Goal: Task Accomplishment & Management: Manage account settings

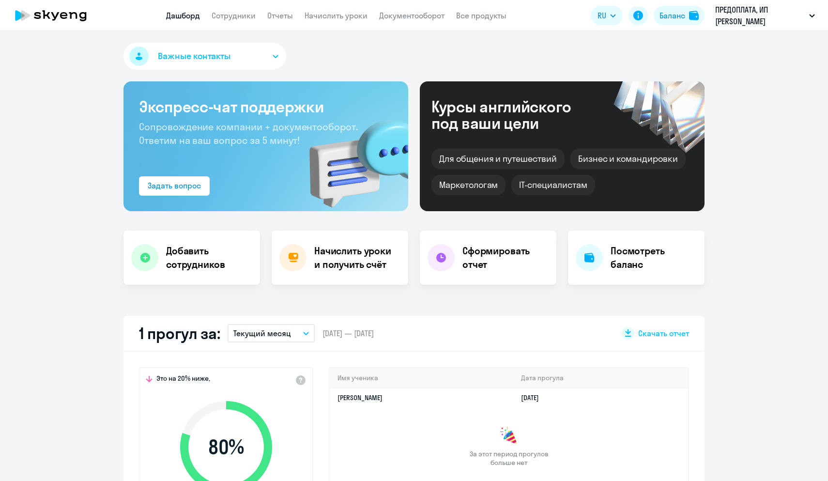
select select "30"
click at [250, 17] on link "Сотрудники" at bounding box center [234, 16] width 44 height 10
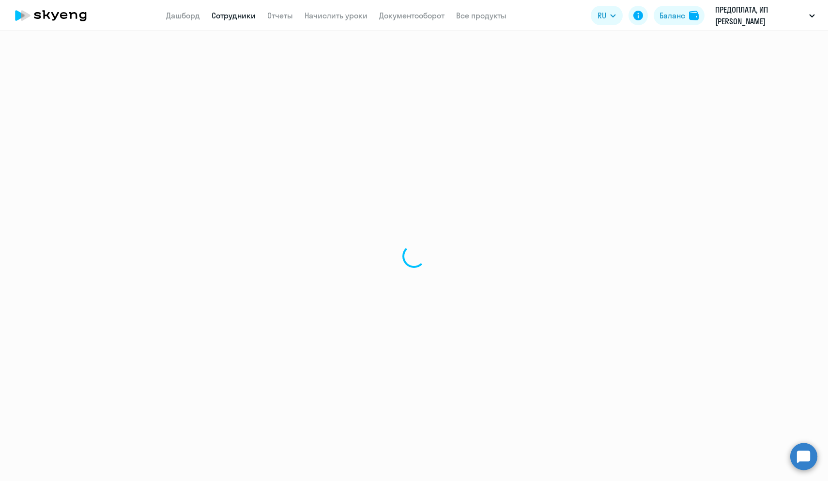
select select "30"
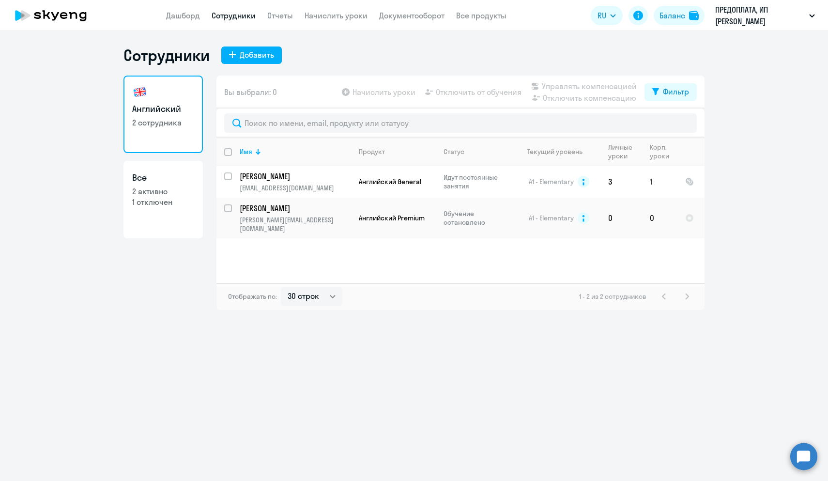
click at [188, 194] on p "2 активно" at bounding box center [163, 191] width 62 height 11
select select "30"
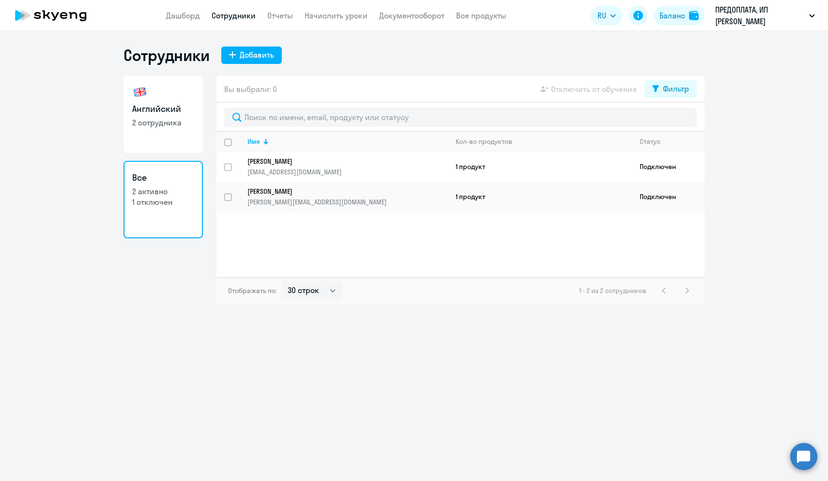
click at [177, 129] on link "Английский 2 сотрудника" at bounding box center [162, 114] width 79 height 77
select select "30"
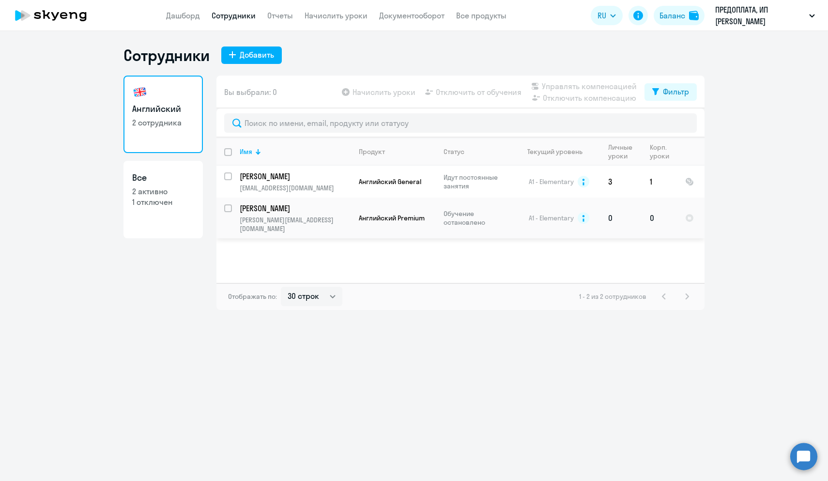
click at [224, 208] on input "select row 4344126" at bounding box center [233, 213] width 19 height 19
checkbox input "true"
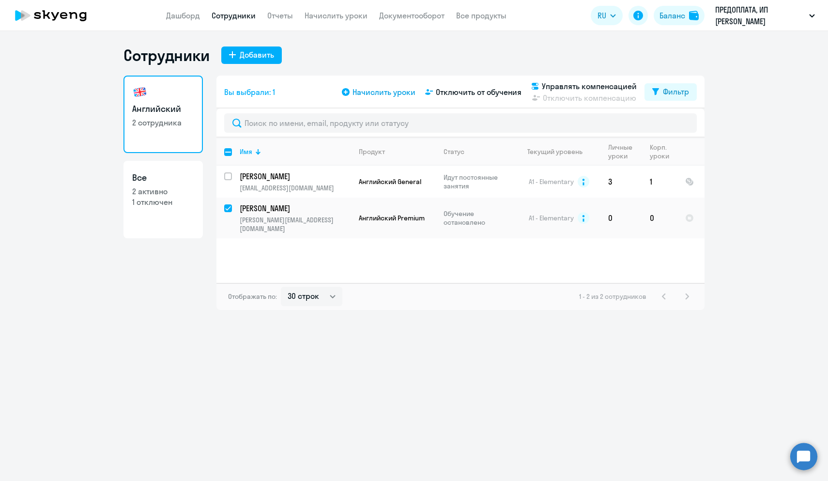
click at [383, 94] on span "Начислить уроки" at bounding box center [384, 92] width 63 height 12
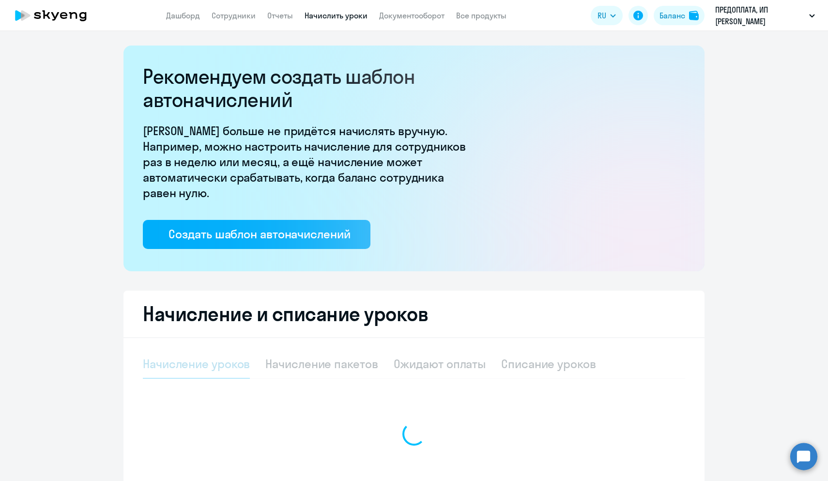
select select "10"
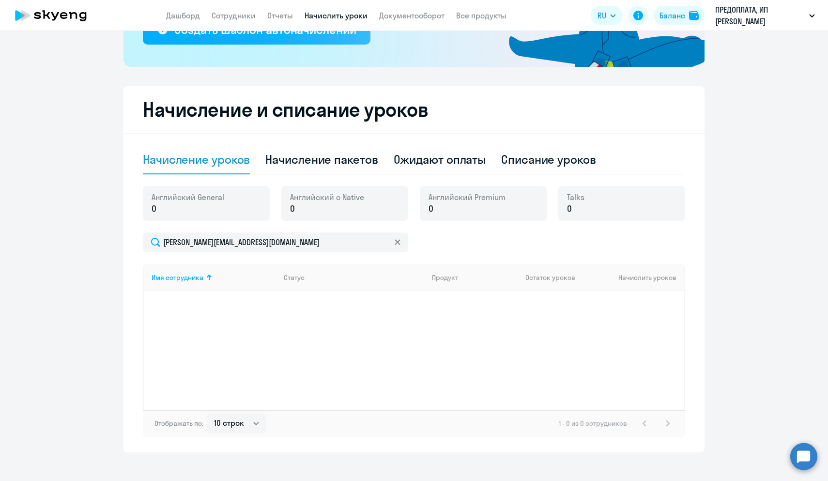
scroll to position [206, 0]
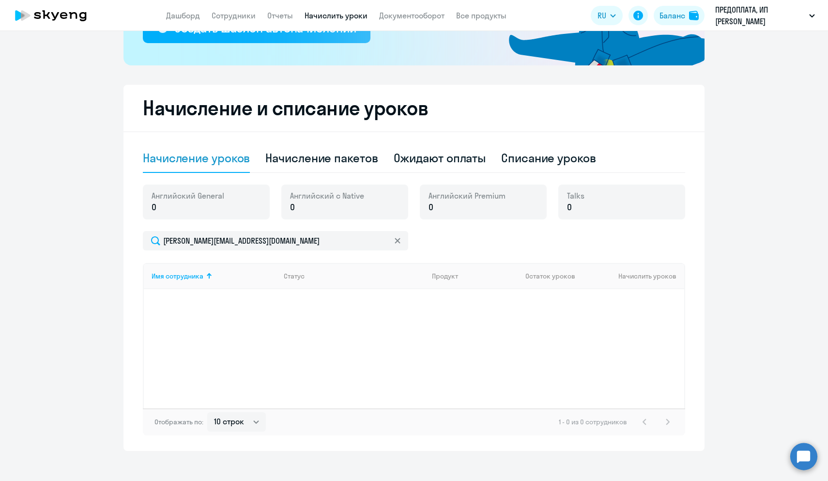
click at [232, 205] on div "Английский General 0" at bounding box center [206, 201] width 127 height 35
click at [331, 208] on p "0" at bounding box center [327, 207] width 74 height 13
click at [483, 203] on p "0" at bounding box center [467, 207] width 77 height 13
click at [361, 165] on div "Начисление пакетов" at bounding box center [321, 157] width 112 height 15
select select "10"
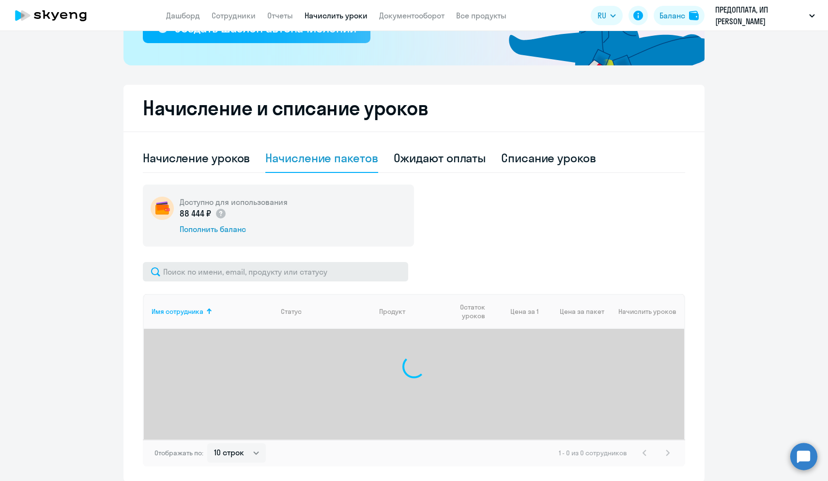
scroll to position [246, 0]
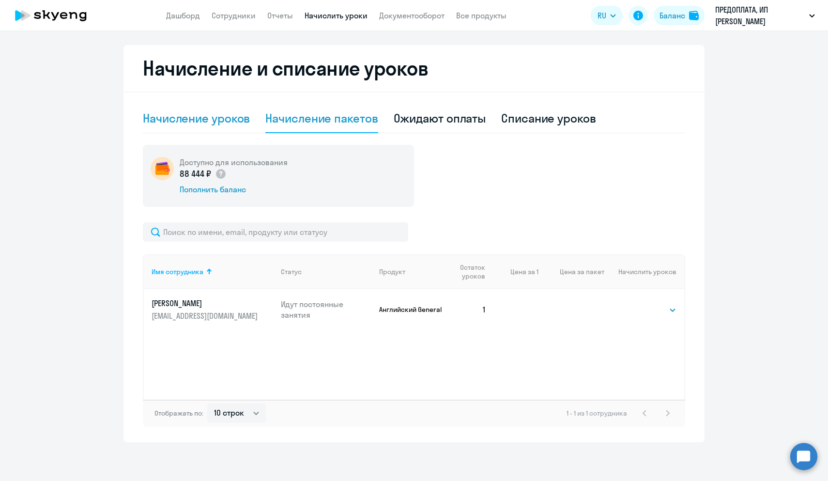
click at [226, 121] on div "Начисление уроков" at bounding box center [196, 117] width 107 height 15
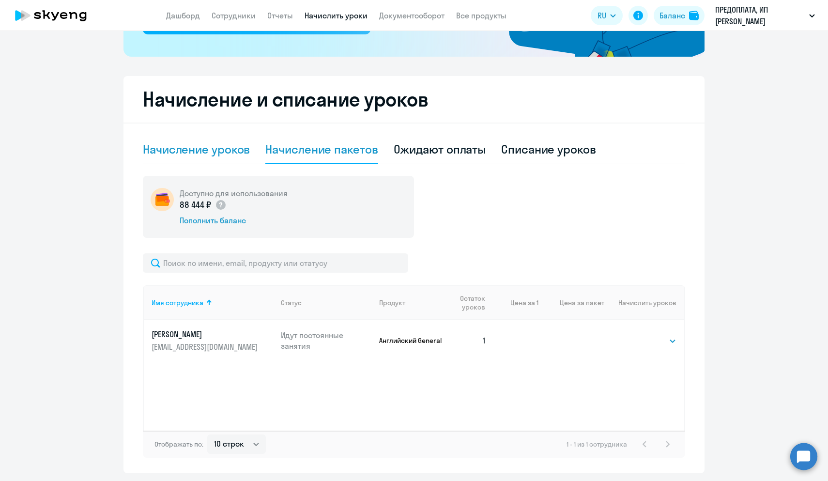
select select "10"
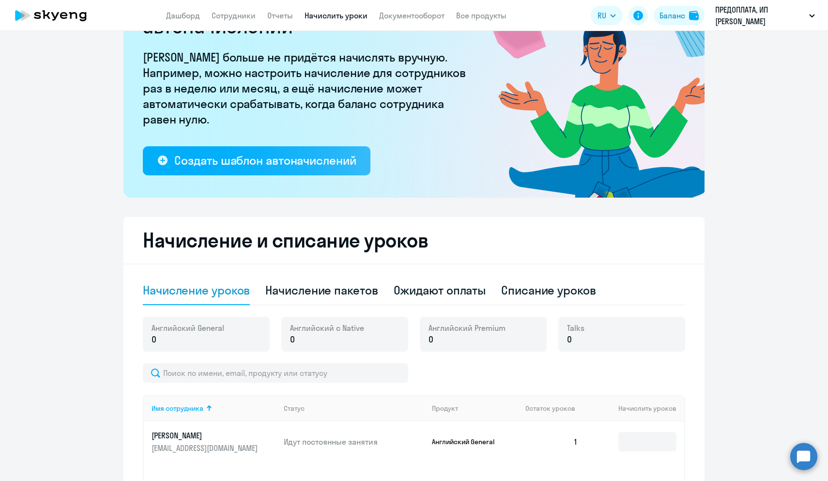
scroll to position [0, 0]
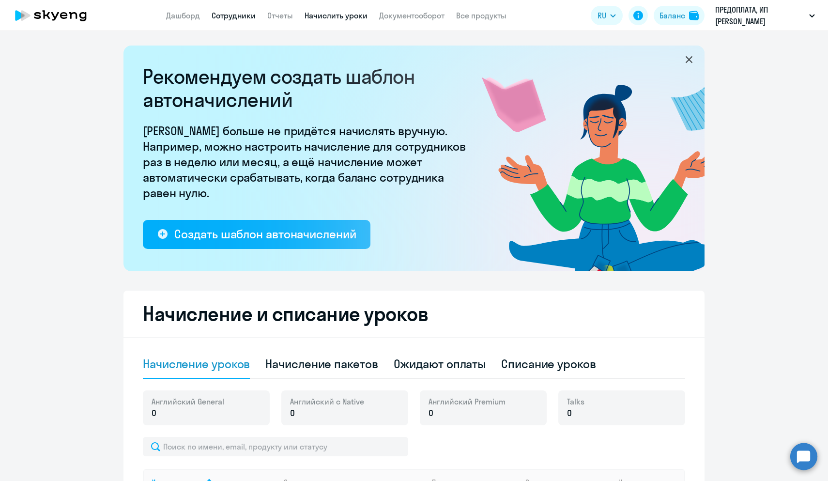
click at [244, 17] on link "Сотрудники" at bounding box center [234, 16] width 44 height 10
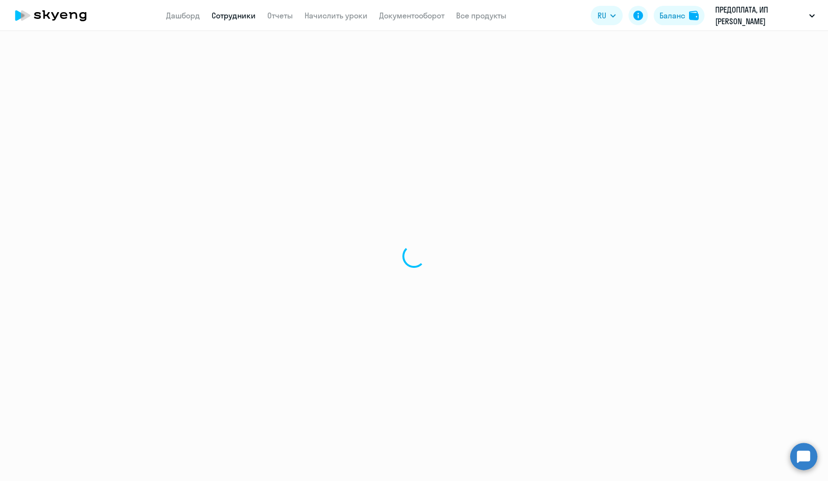
select select "30"
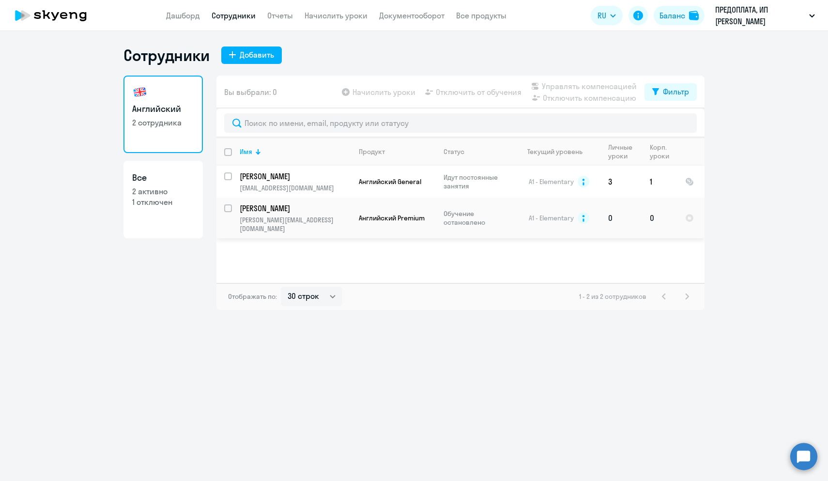
click at [229, 207] on input "select row 4344126" at bounding box center [233, 213] width 19 height 19
checkbox input "true"
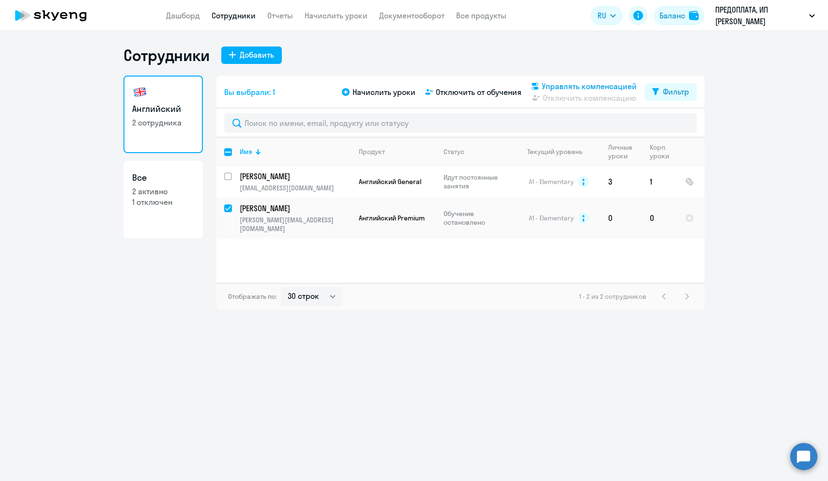
click at [559, 89] on span "Управлять компенсацией" at bounding box center [589, 86] width 95 height 12
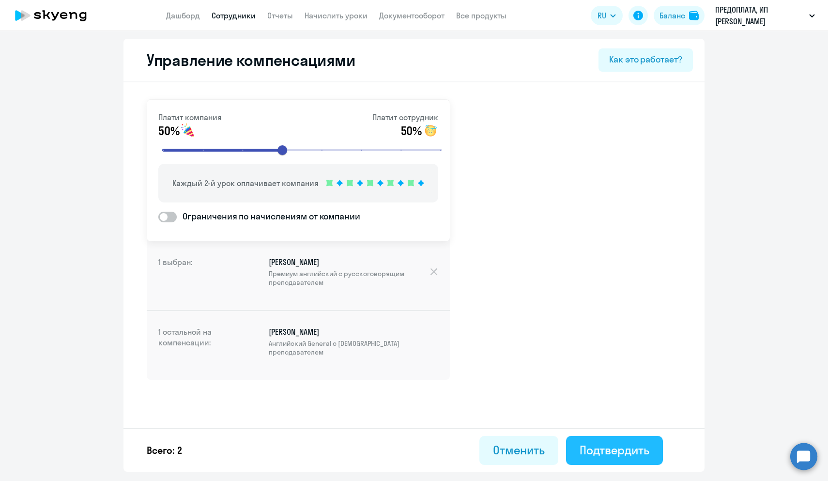
click at [622, 450] on div "Подтвердить" at bounding box center [615, 449] width 70 height 15
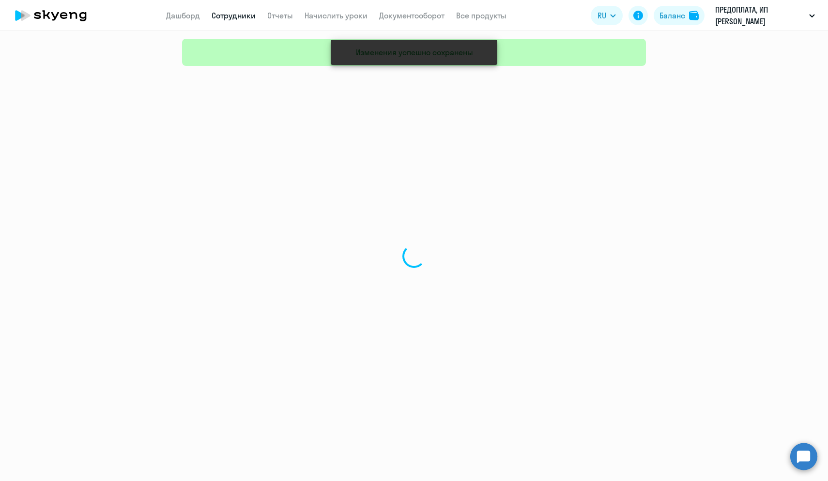
select select "30"
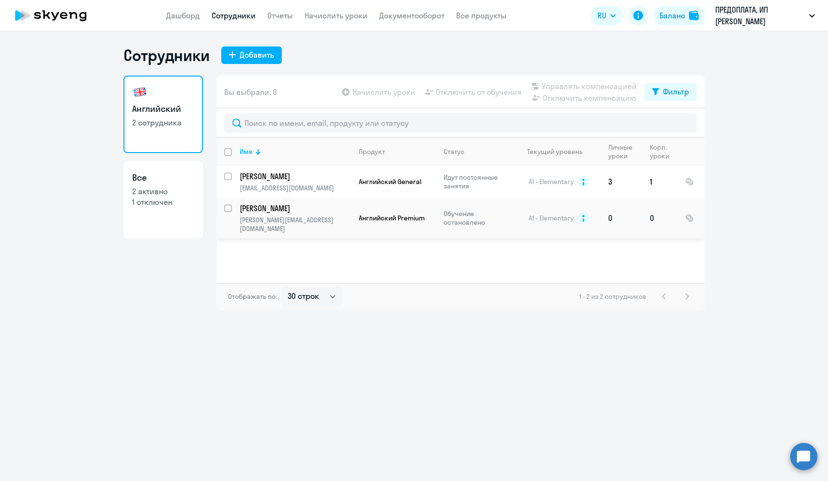
click at [228, 208] on input "select row 4344126" at bounding box center [233, 213] width 19 height 19
checkbox input "true"
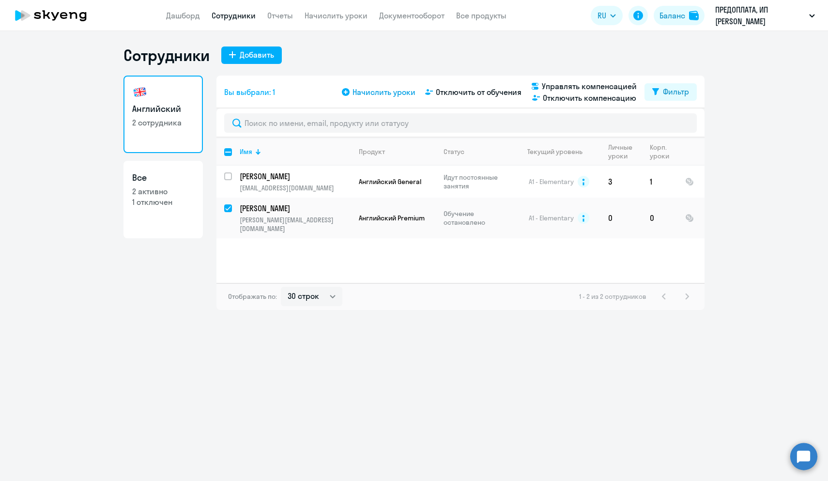
click at [387, 94] on span "Начислить уроки" at bounding box center [384, 92] width 63 height 12
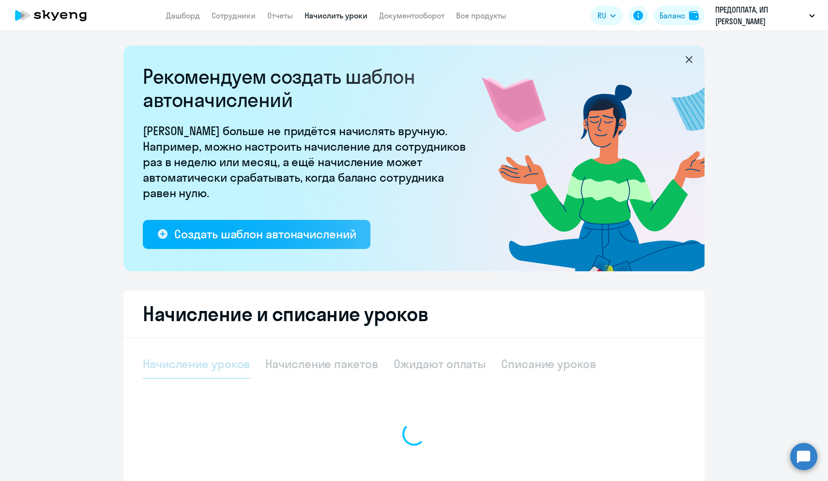
select select "10"
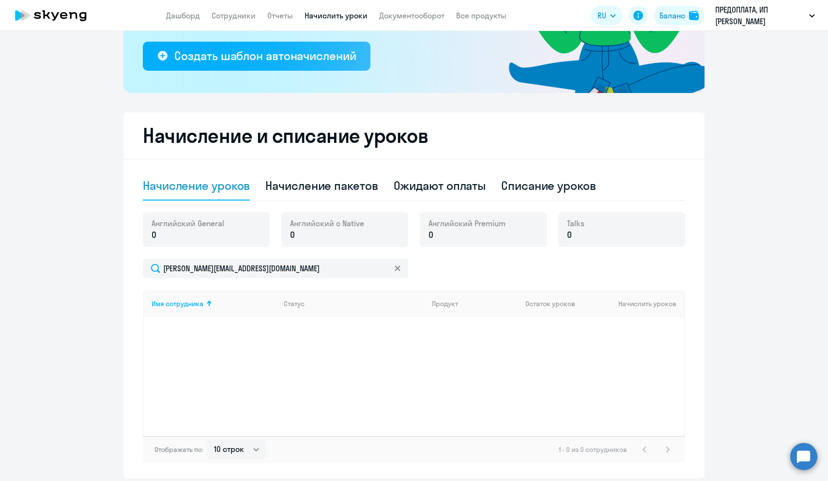
scroll to position [195, 0]
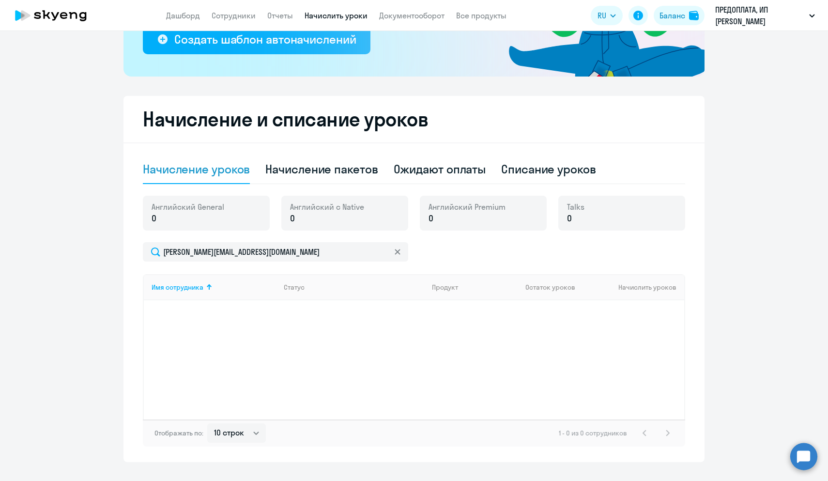
click at [225, 213] on div "Английский General 0" at bounding box center [206, 213] width 127 height 35
click at [312, 214] on p "0" at bounding box center [327, 218] width 74 height 13
click at [319, 215] on p "0" at bounding box center [327, 218] width 74 height 13
click at [468, 213] on p "0" at bounding box center [467, 218] width 77 height 13
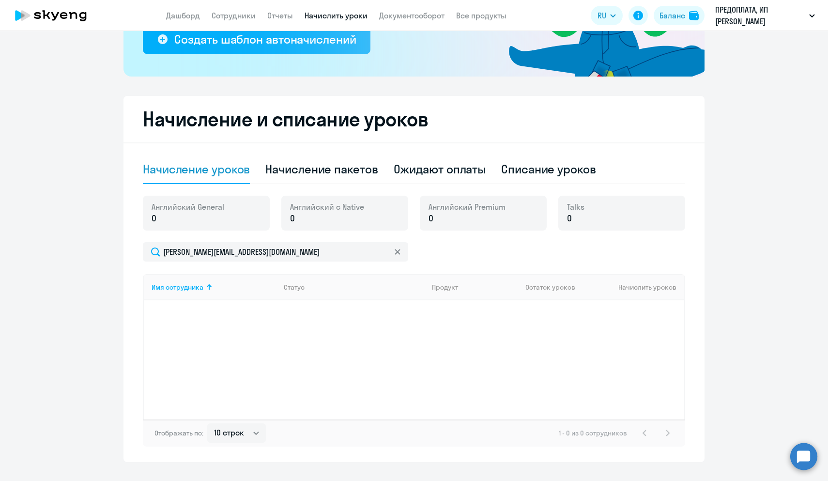
click at [566, 209] on div "Talks 0" at bounding box center [621, 213] width 127 height 35
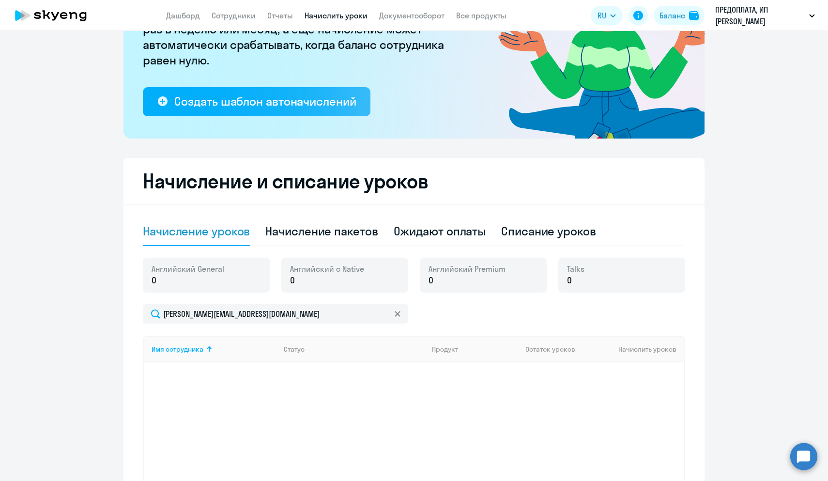
scroll to position [153, 0]
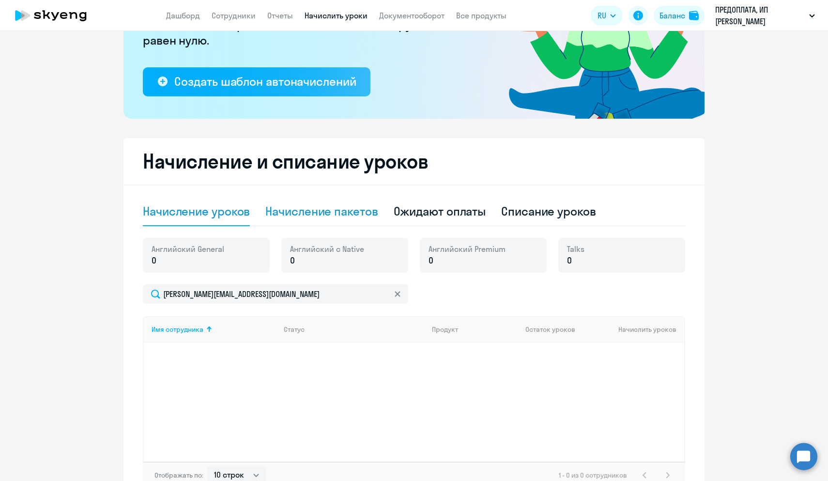
click at [338, 212] on div "Начисление пакетов" at bounding box center [321, 210] width 112 height 15
select select "10"
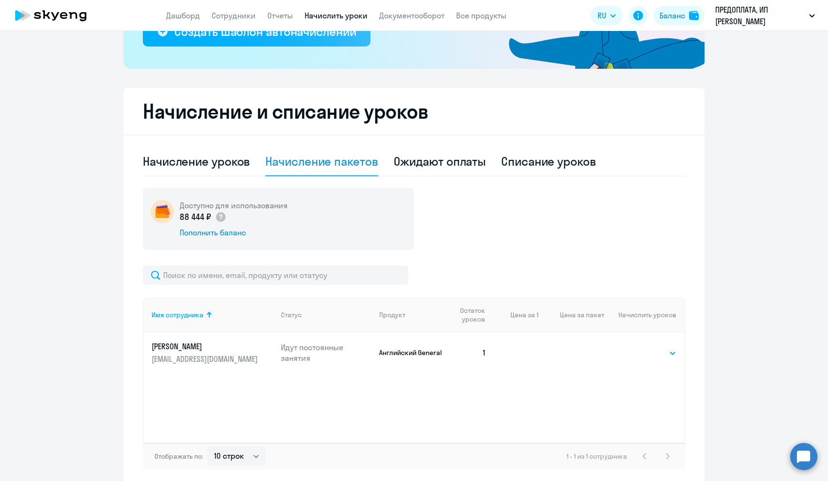
scroll to position [246, 0]
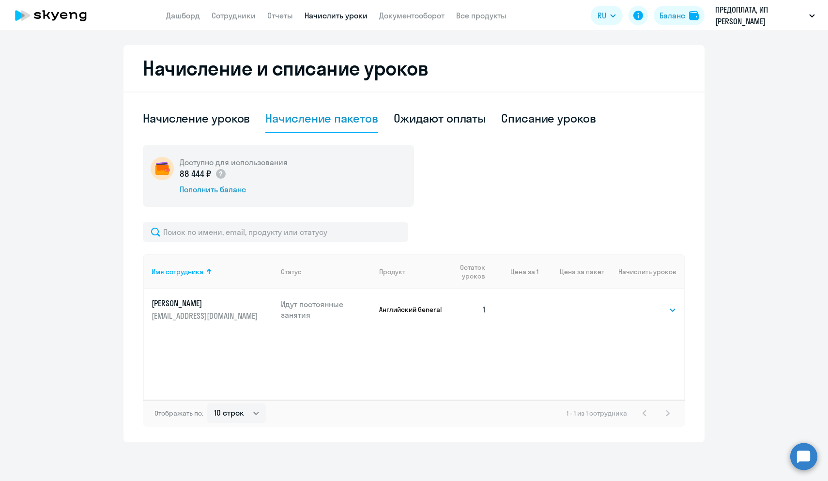
click at [223, 23] on app-header "Дашборд Сотрудники Отчеты Начислить уроки Документооборот Все продукты Дашборд …" at bounding box center [414, 15] width 828 height 31
click at [226, 17] on link "Сотрудники" at bounding box center [234, 16] width 44 height 10
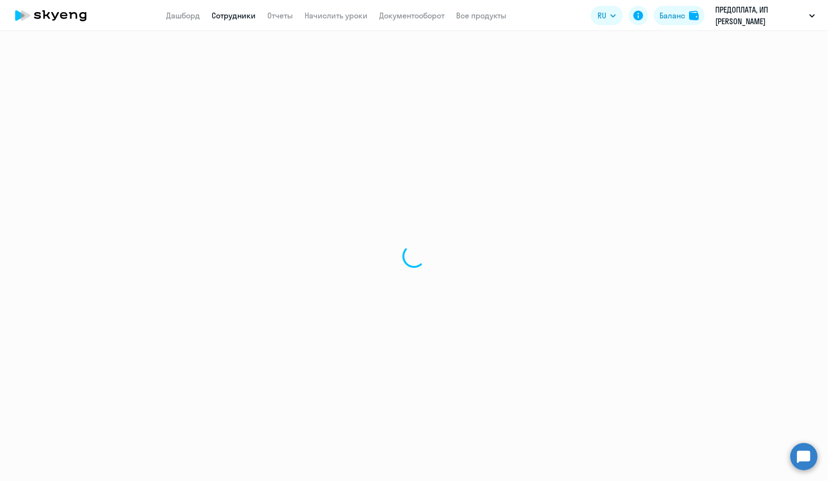
select select "30"
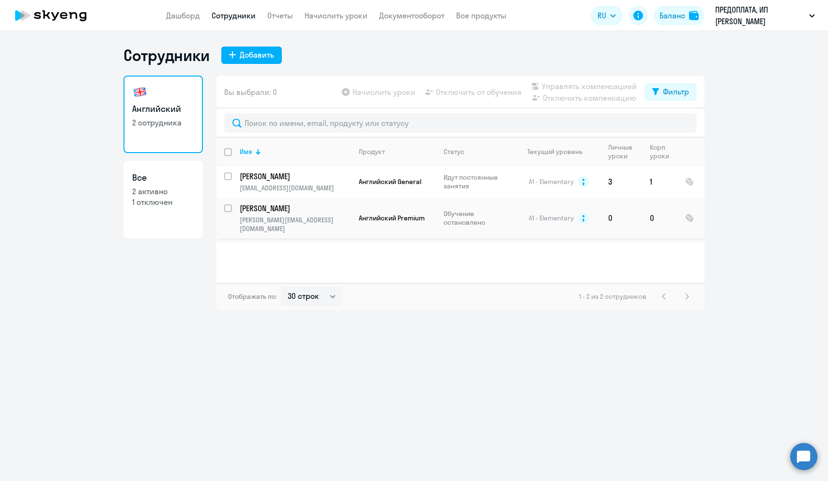
click at [465, 209] on p "Обучение остановлено" at bounding box center [477, 217] width 66 height 17
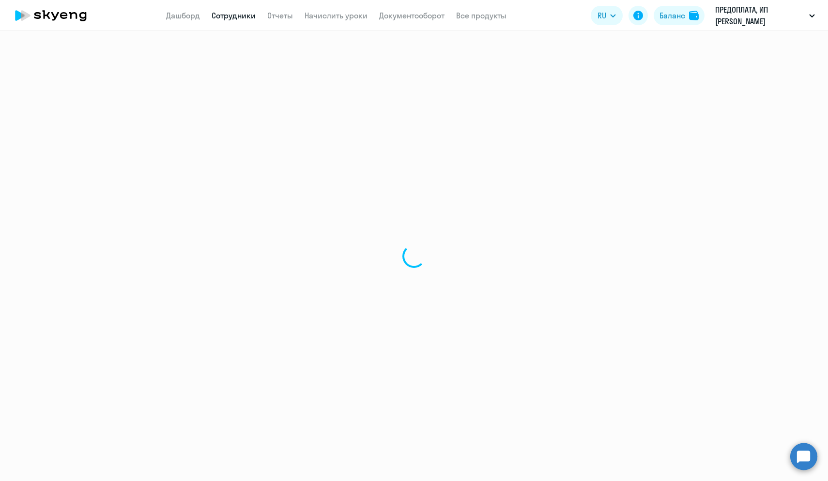
select select "english"
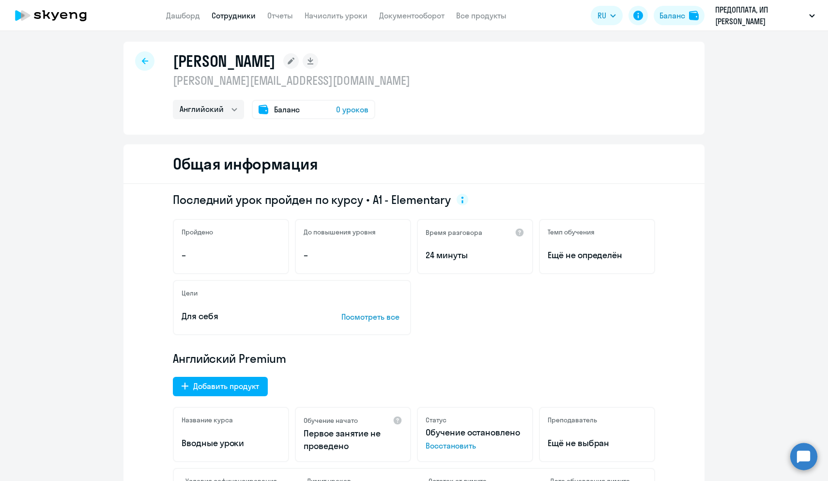
scroll to position [2, 0]
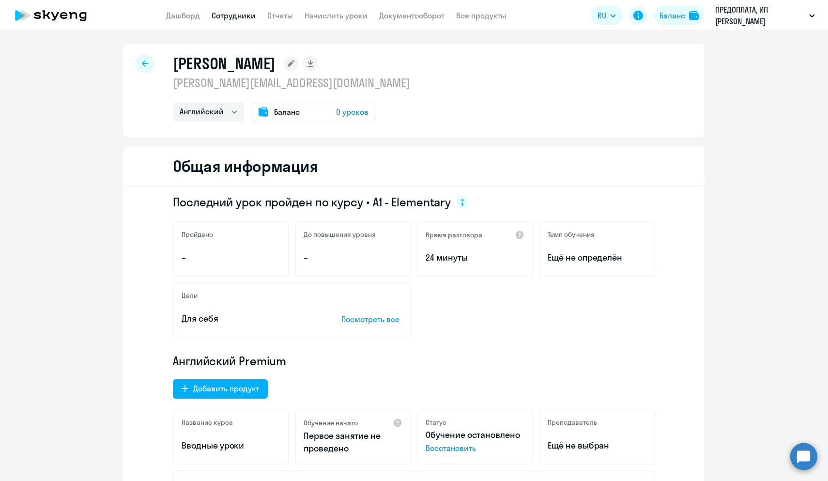
click at [345, 110] on span "0 уроков" at bounding box center [352, 112] width 32 height 12
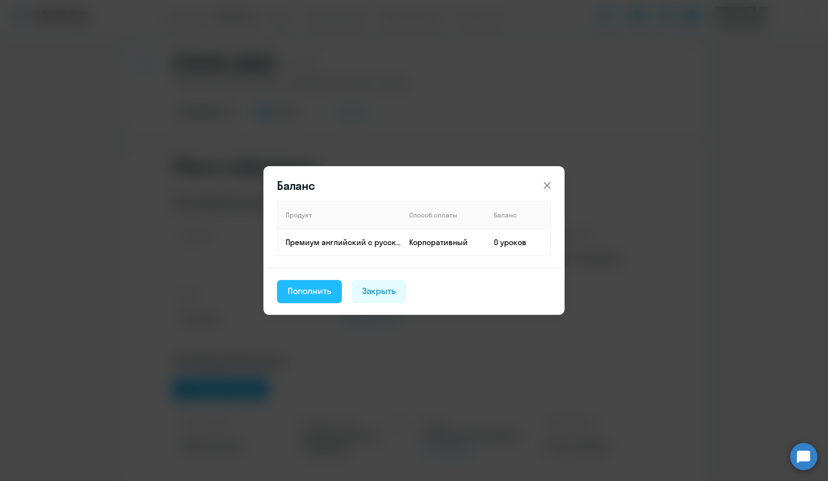
click at [318, 293] on div "Пополнить" at bounding box center [310, 291] width 44 height 13
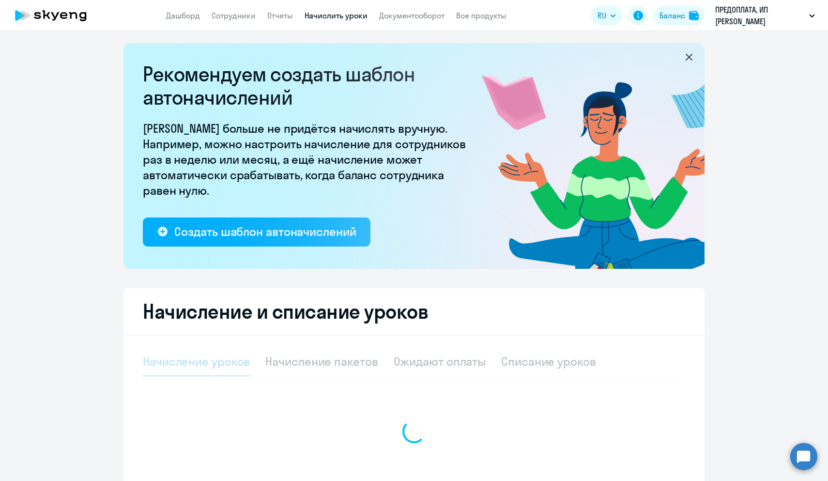
select select "10"
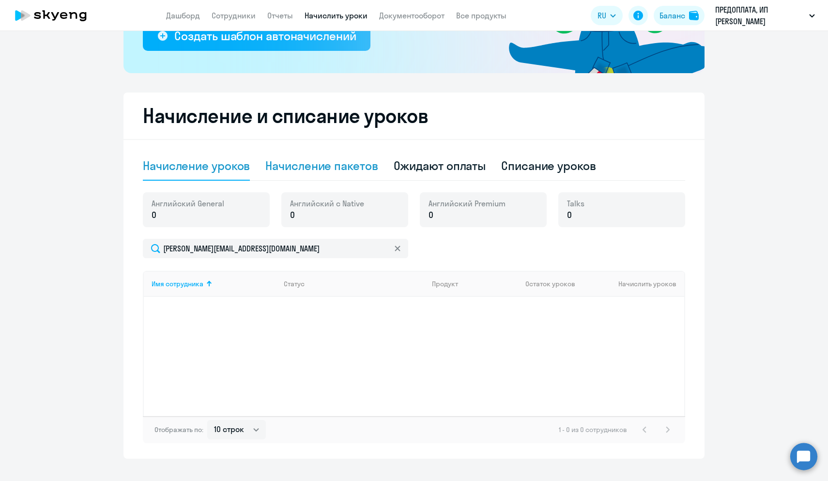
scroll to position [215, 0]
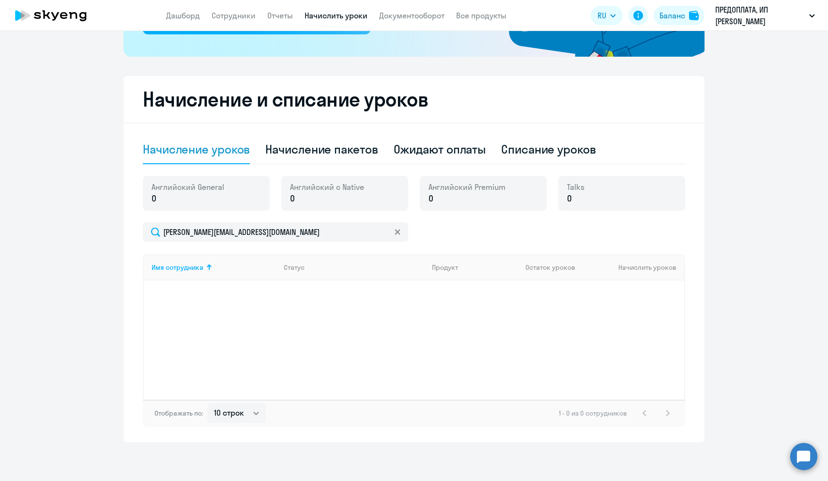
click at [318, 318] on div "Имя сотрудника Статус Продукт Остаток уроков Начислить уроков" at bounding box center [414, 326] width 542 height 145
click at [213, 192] on p "0" at bounding box center [188, 198] width 73 height 13
click at [327, 196] on p "0" at bounding box center [327, 198] width 74 height 13
click at [346, 196] on p "0" at bounding box center [327, 198] width 74 height 13
click at [454, 196] on p "0" at bounding box center [467, 198] width 77 height 13
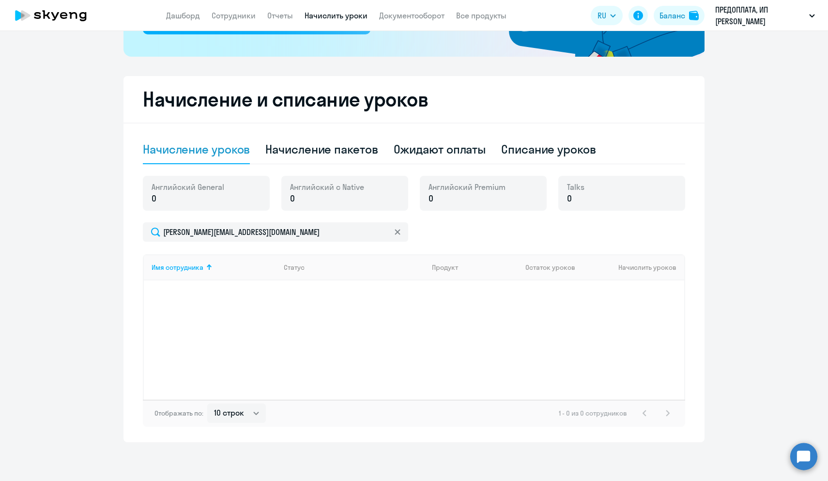
click at [615, 183] on div "Talks 0" at bounding box center [621, 193] width 127 height 35
click at [348, 152] on div "Начисление пакетов" at bounding box center [321, 148] width 112 height 15
select select "10"
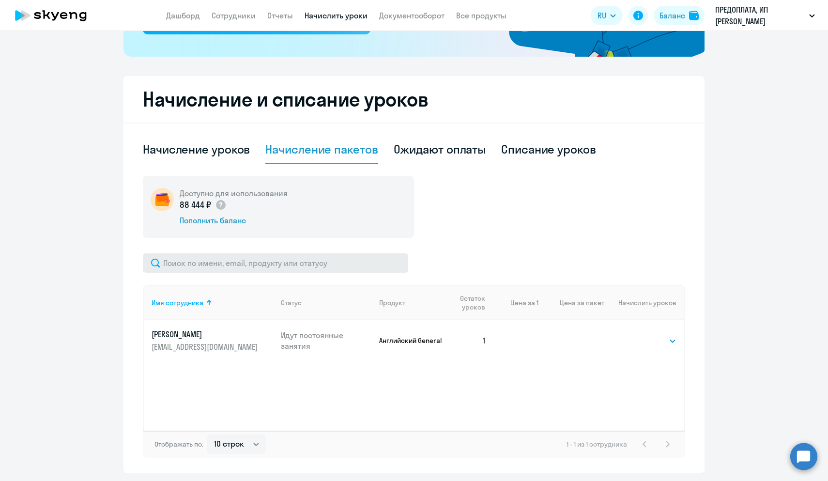
scroll to position [246, 0]
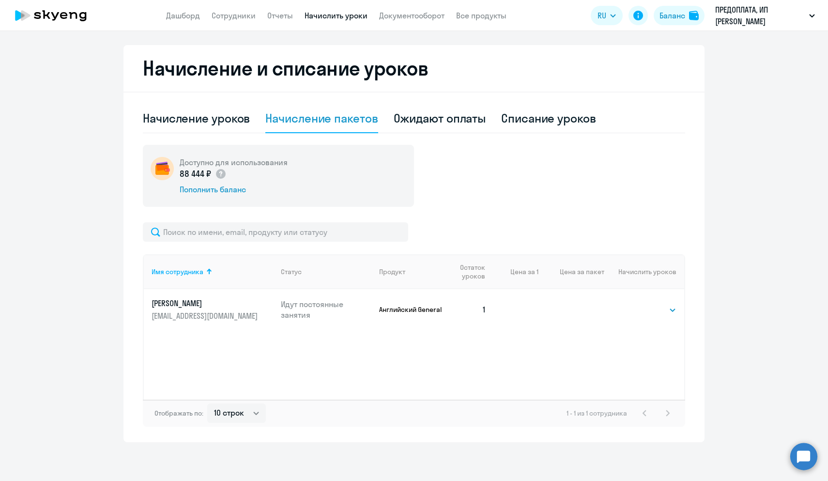
click at [535, 334] on div "Имя сотрудника Статус Продукт Остаток уроков Цена за 1 Цена за пакет Начислить …" at bounding box center [414, 326] width 542 height 145
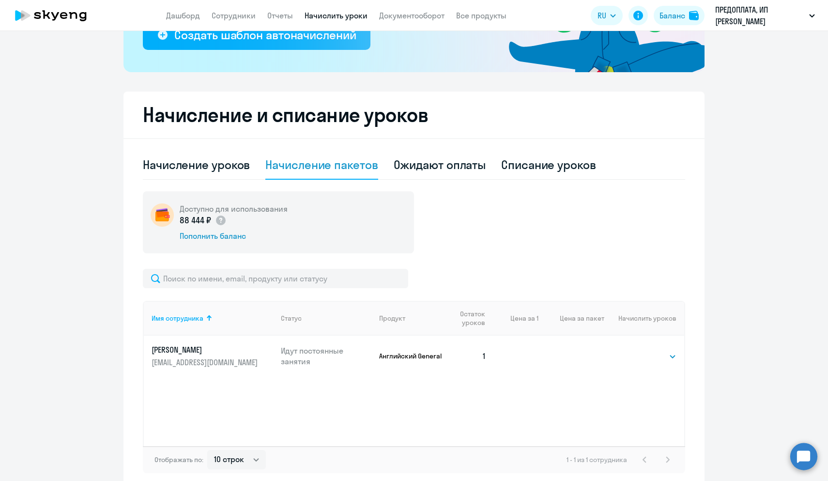
scroll to position [0, 0]
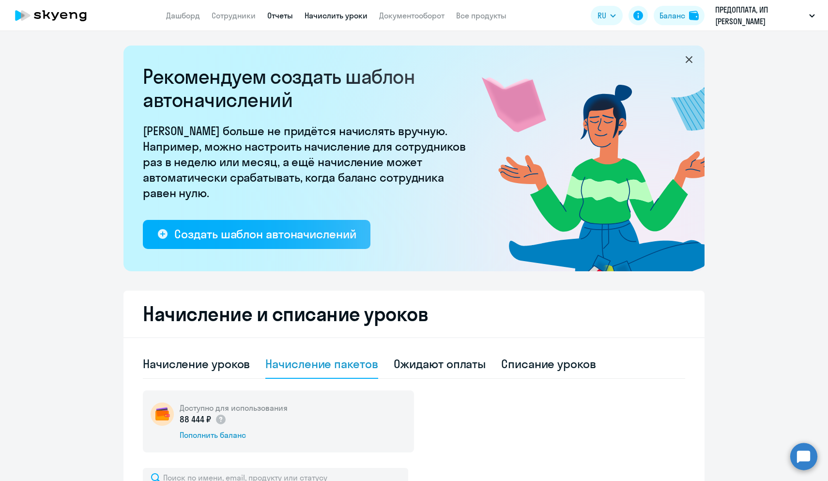
click at [281, 16] on link "Отчеты" at bounding box center [280, 16] width 26 height 10
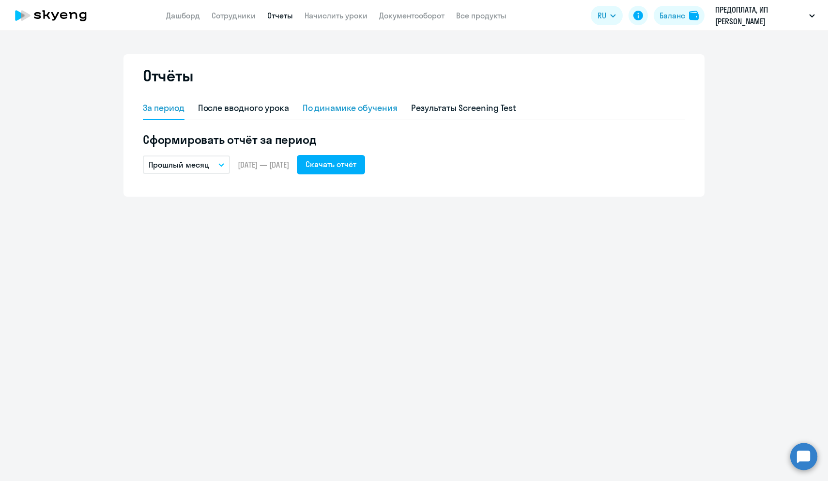
click at [336, 104] on div "По динамике обучения" at bounding box center [350, 108] width 95 height 13
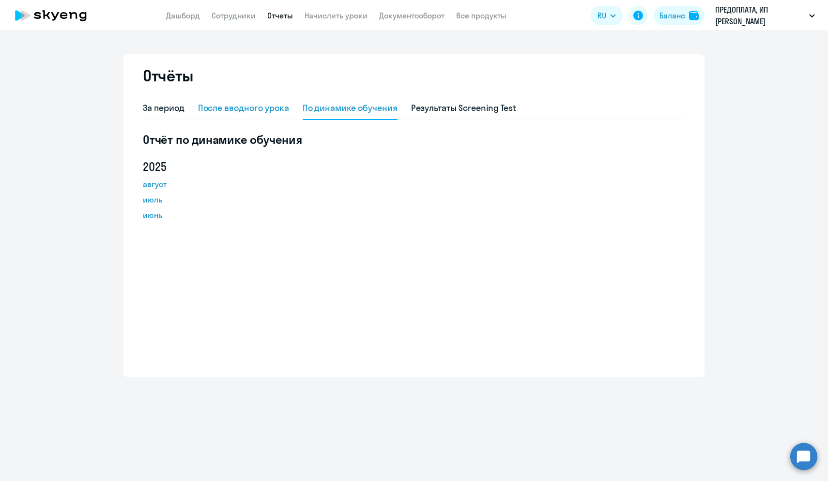
click at [261, 110] on div "После вводного урока" at bounding box center [243, 108] width 91 height 13
select select "10"
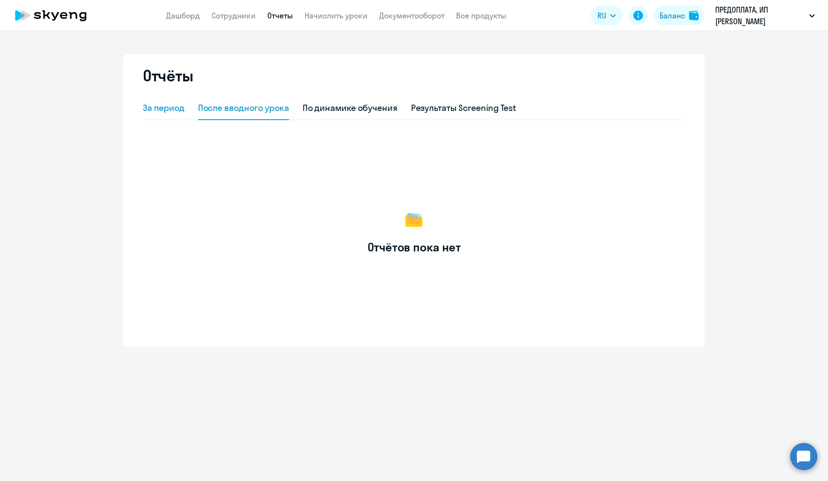
click at [184, 110] on div "За период" at bounding box center [164, 108] width 42 height 13
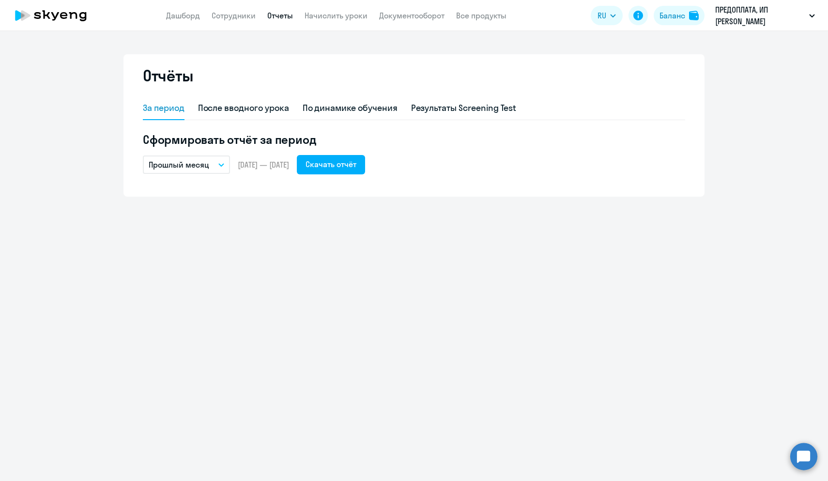
click at [224, 166] on button "Прошлый месяц" at bounding box center [186, 164] width 87 height 18
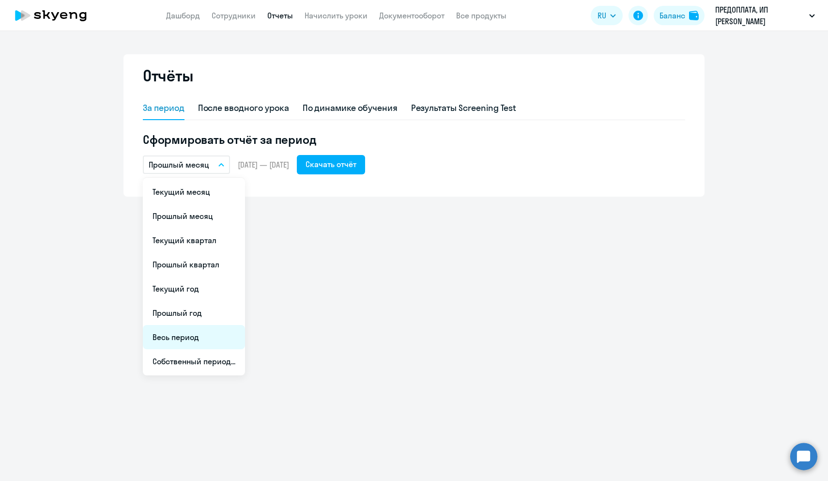
click at [195, 338] on li "Весь период" at bounding box center [194, 337] width 102 height 24
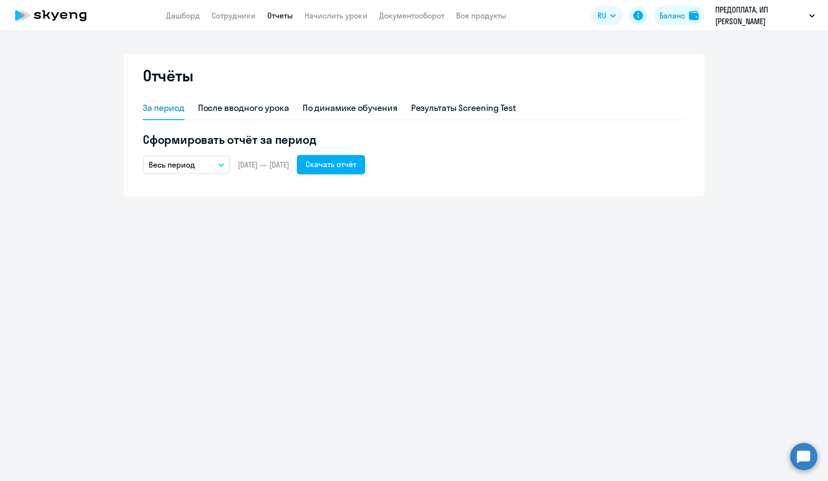
click at [323, 244] on div "Отчёты За период После вводного урока По динамике обучения Результаты Screening…" at bounding box center [414, 256] width 828 height 450
click at [346, 165] on div "Скачать отчёт" at bounding box center [331, 164] width 51 height 12
click at [226, 18] on link "Сотрудники" at bounding box center [234, 16] width 44 height 10
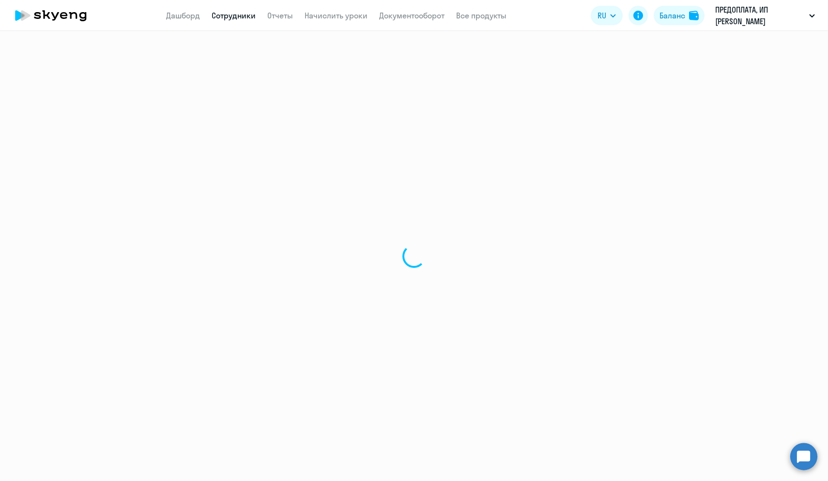
select select "30"
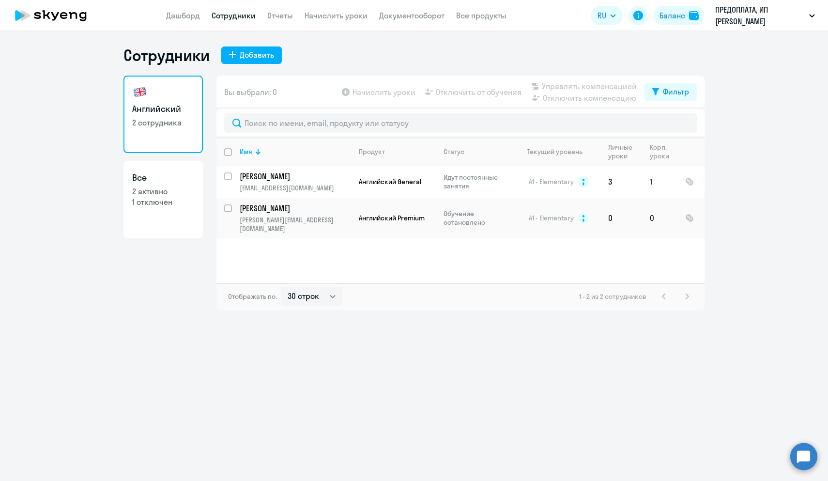
click at [194, 209] on link "Все 2 активно 1 отключен" at bounding box center [162, 199] width 79 height 77
select select "30"
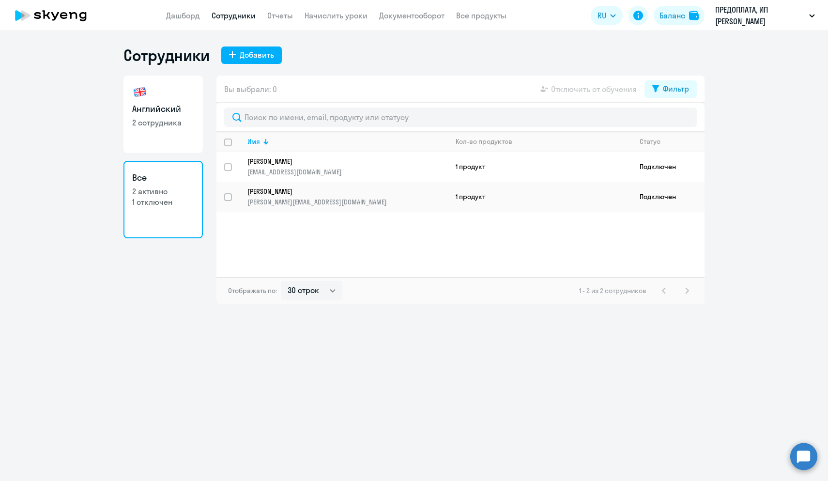
click at [191, 129] on link "Английский 2 сотрудника" at bounding box center [162, 114] width 79 height 77
select select "30"
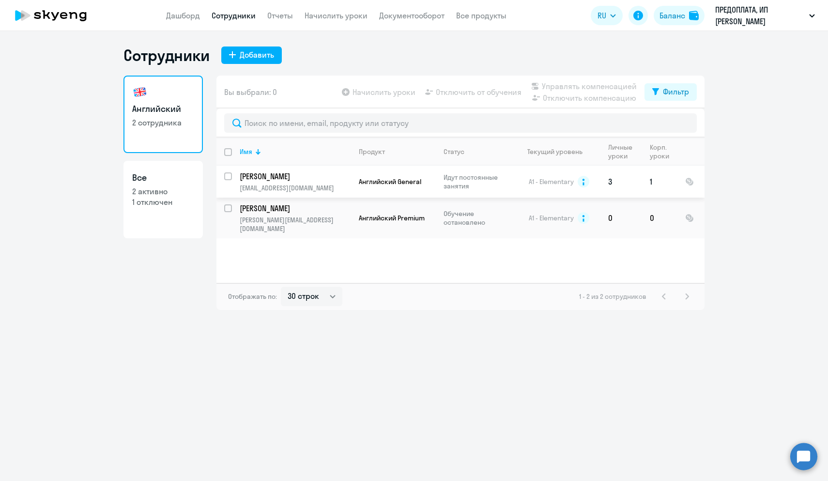
click at [284, 182] on td "Новгородцев Антон novgorodsev@gmail.com" at bounding box center [291, 182] width 119 height 32
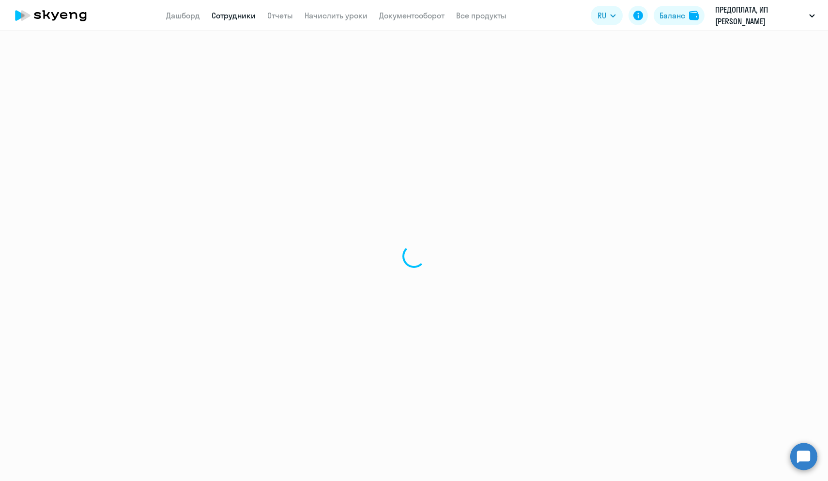
select select "english"
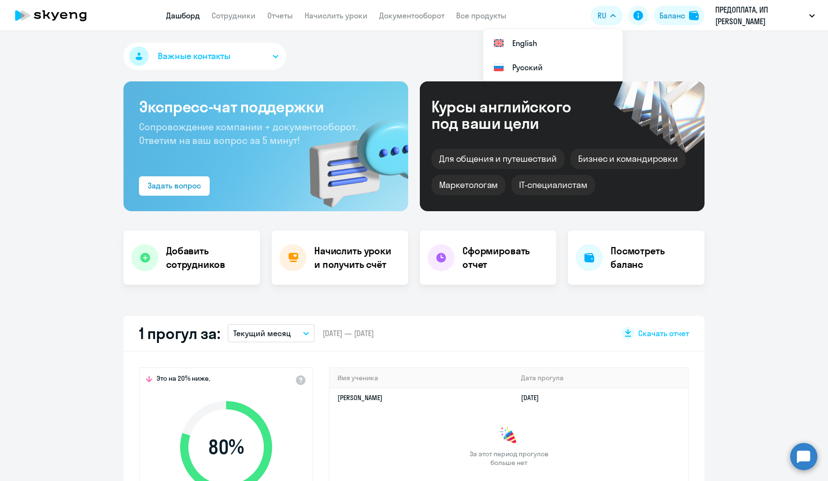
select select "30"
